Goal: Task Accomplishment & Management: Manage account settings

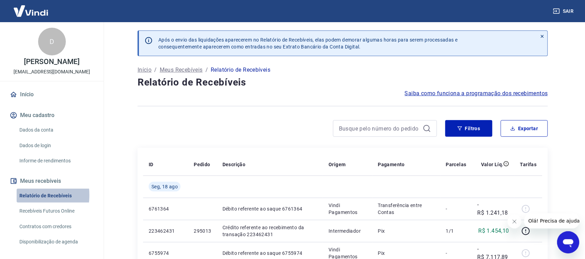
click at [23, 195] on link "Relatório de Recebíveis" at bounding box center [56, 196] width 79 height 14
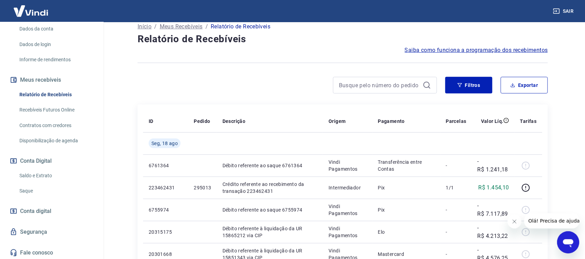
scroll to position [102, 0]
click at [27, 188] on link "Saque" at bounding box center [56, 191] width 79 height 14
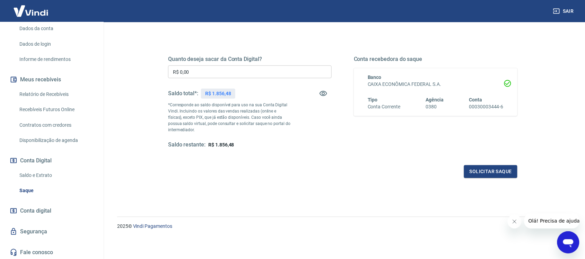
scroll to position [40, 0]
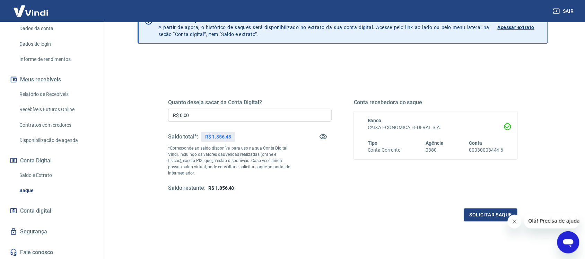
click at [47, 91] on link "Relatório de Recebíveis" at bounding box center [56, 94] width 79 height 14
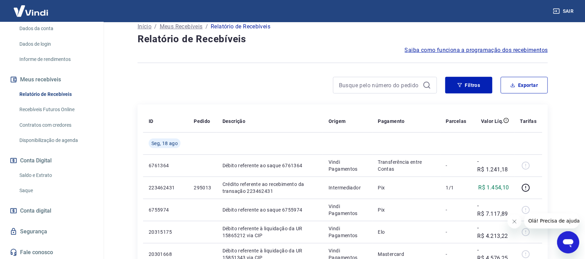
scroll to position [87, 0]
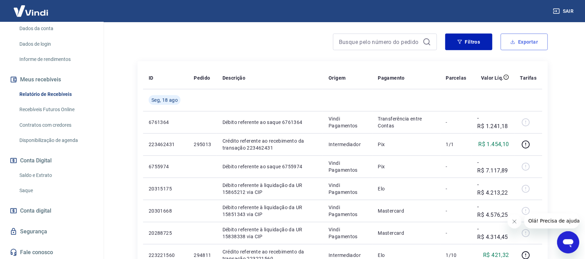
click at [521, 39] on button "Exportar" at bounding box center [524, 42] width 47 height 17
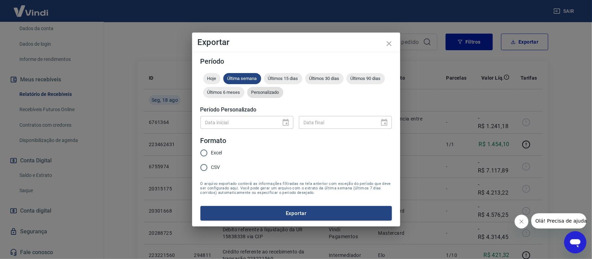
click at [264, 95] on span "Personalizado" at bounding box center [265, 92] width 36 height 5
type input "DD/MM/YYYY"
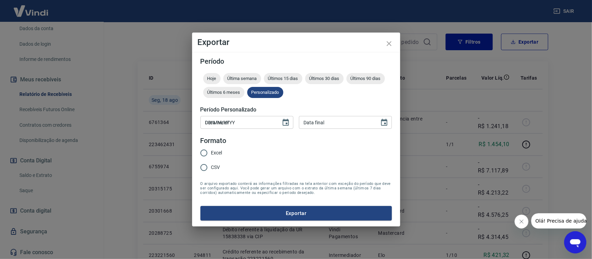
click at [227, 126] on input "DD/MM/YYYY" at bounding box center [238, 122] width 76 height 13
click at [285, 120] on icon "Choose date" at bounding box center [286, 122] width 6 height 7
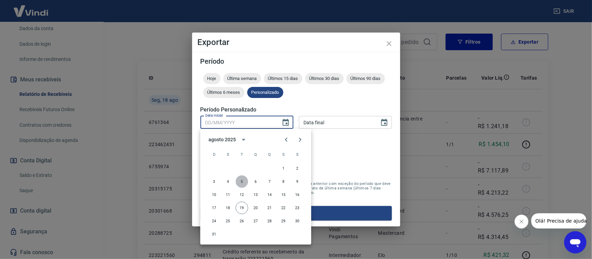
click at [243, 179] on button "5" at bounding box center [242, 182] width 12 height 12
type input "05/08/2025"
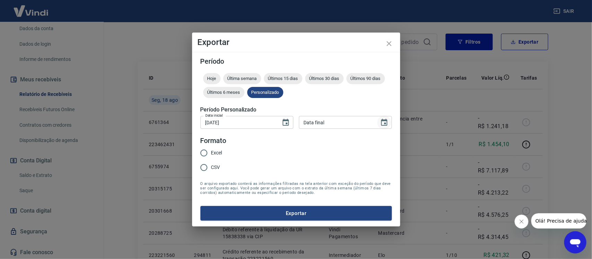
click at [383, 124] on icon "Choose date" at bounding box center [384, 123] width 8 height 8
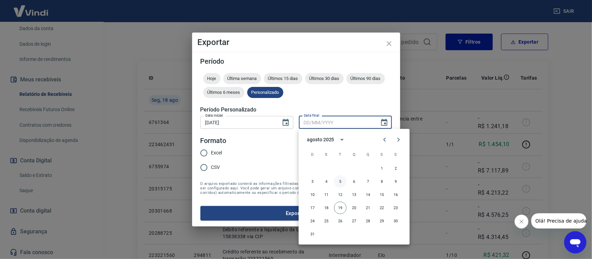
click at [338, 182] on button "5" at bounding box center [340, 182] width 12 height 12
type input "05/08/2025"
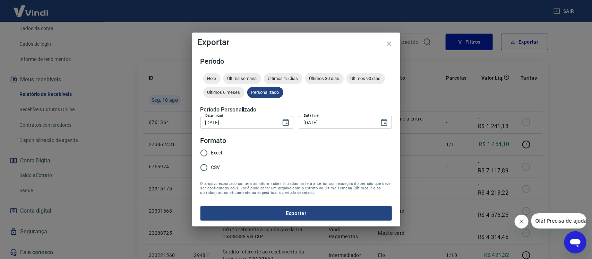
click at [207, 153] on input "Excel" at bounding box center [204, 153] width 15 height 15
radio input "true"
click at [284, 213] on button "Exportar" at bounding box center [295, 213] width 191 height 15
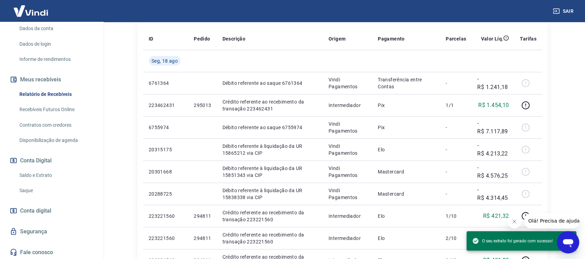
scroll to position [173, 0]
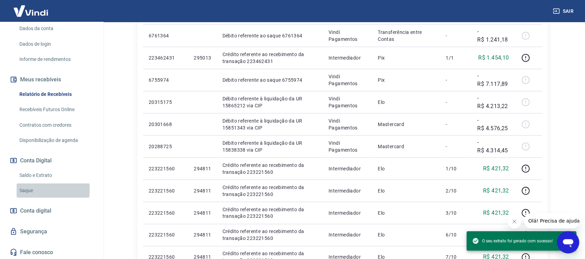
click at [30, 190] on link "Saque" at bounding box center [56, 191] width 79 height 14
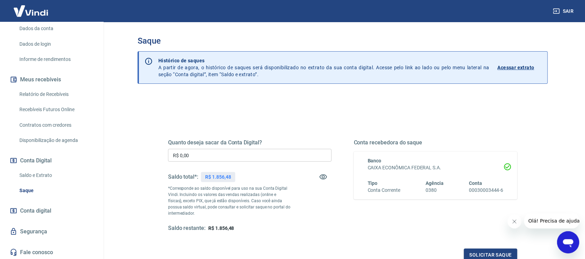
scroll to position [58, 0]
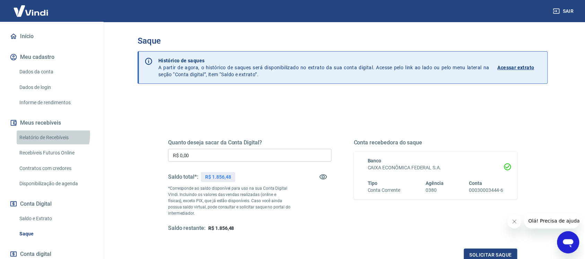
click at [37, 134] on link "Relatório de Recebíveis" at bounding box center [56, 138] width 79 height 14
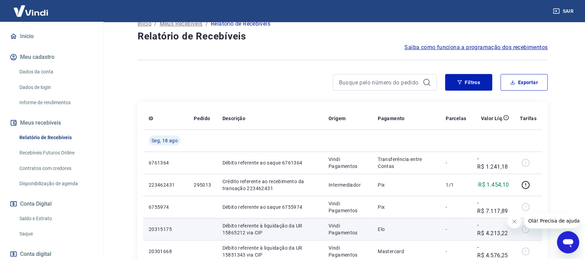
scroll to position [43, 0]
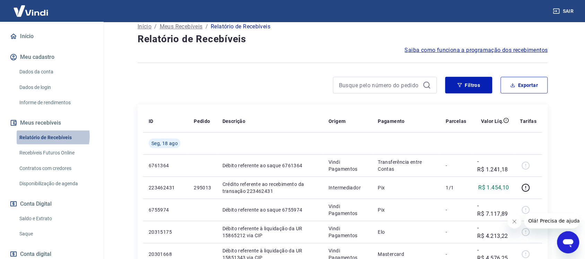
click at [48, 136] on link "Relatório de Recebíveis" at bounding box center [56, 138] width 79 height 14
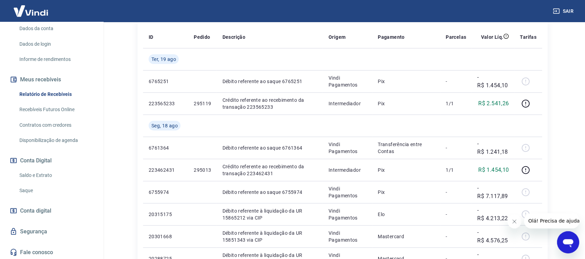
scroll to position [130, 0]
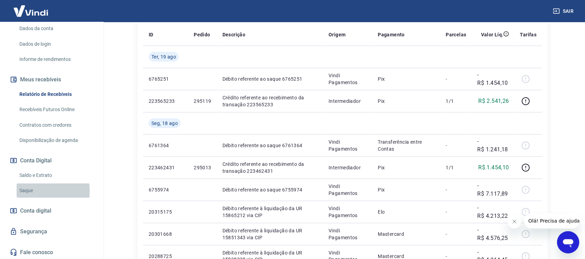
click at [30, 191] on link "Saque" at bounding box center [56, 191] width 79 height 14
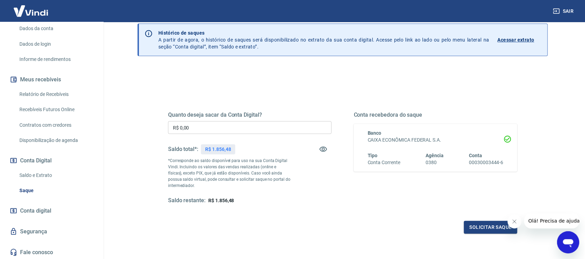
scroll to position [43, 0]
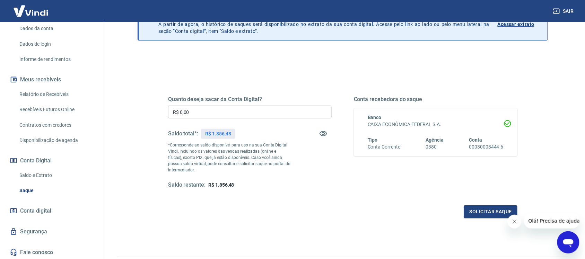
click at [225, 113] on input "R$ 0,00" at bounding box center [250, 112] width 164 height 13
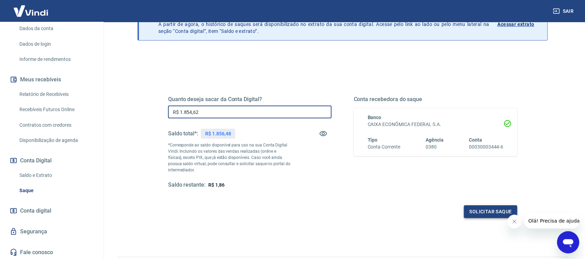
type input "R$ 1.854,62"
click at [472, 214] on button "Solicitar saque" at bounding box center [490, 212] width 53 height 13
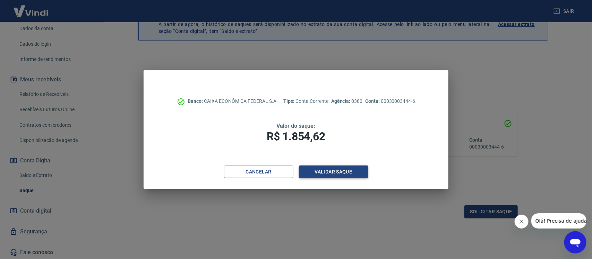
click at [334, 170] on button "Validar saque" at bounding box center [333, 172] width 69 height 13
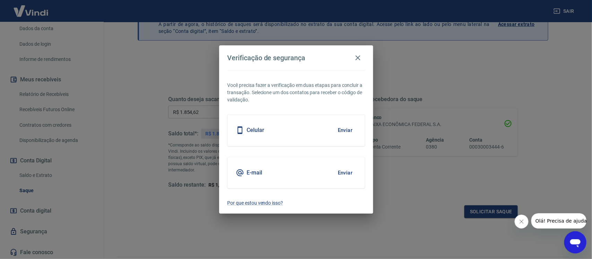
click at [342, 127] on button "Enviar" at bounding box center [345, 130] width 23 height 15
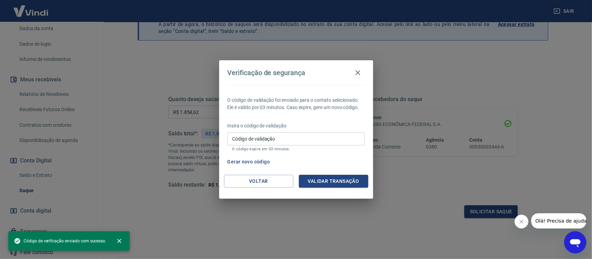
click at [307, 136] on input "Código de validação" at bounding box center [295, 138] width 137 height 13
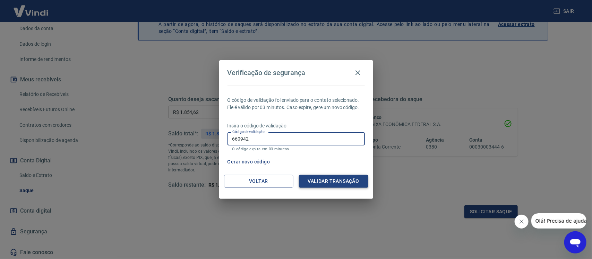
type input "660942"
click at [352, 180] on button "Validar transação" at bounding box center [333, 181] width 69 height 13
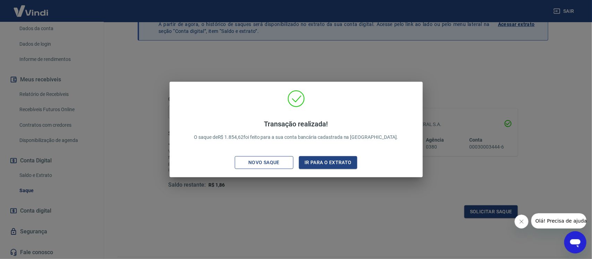
click at [267, 166] on div "Novo saque" at bounding box center [264, 162] width 48 height 9
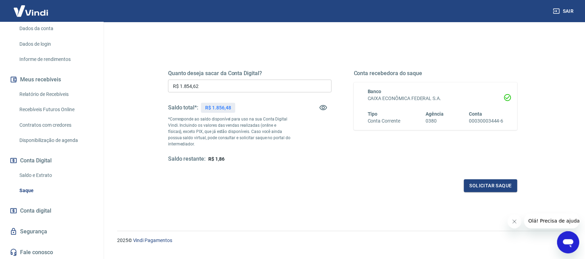
scroll to position [84, 0]
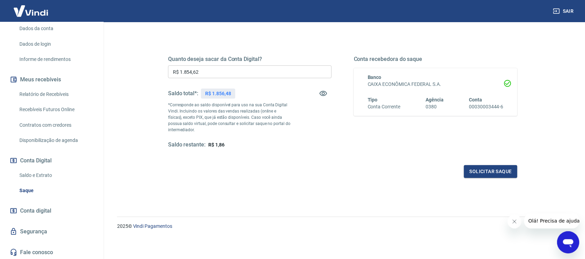
click at [21, 172] on link "Saldo e Extrato" at bounding box center [56, 176] width 79 height 14
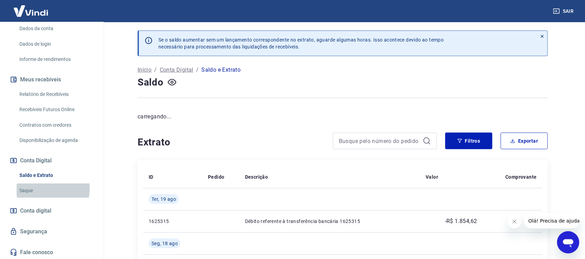
click at [27, 188] on link "Saque" at bounding box center [56, 191] width 79 height 14
